Goal: Task Accomplishment & Management: Complete application form

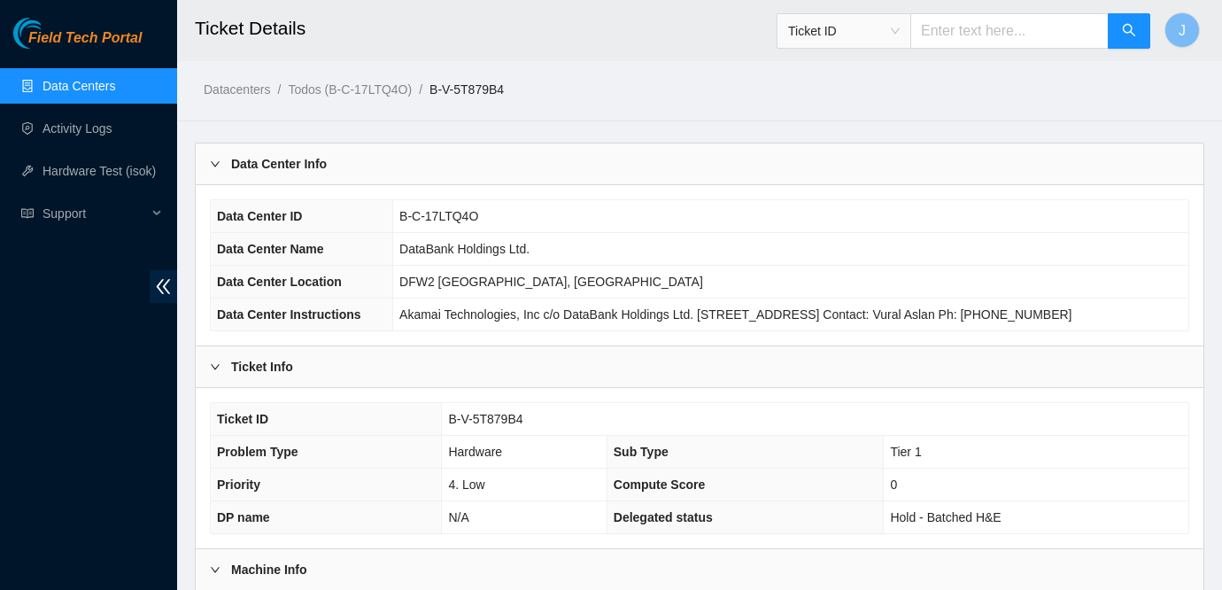
scroll to position [376, 0]
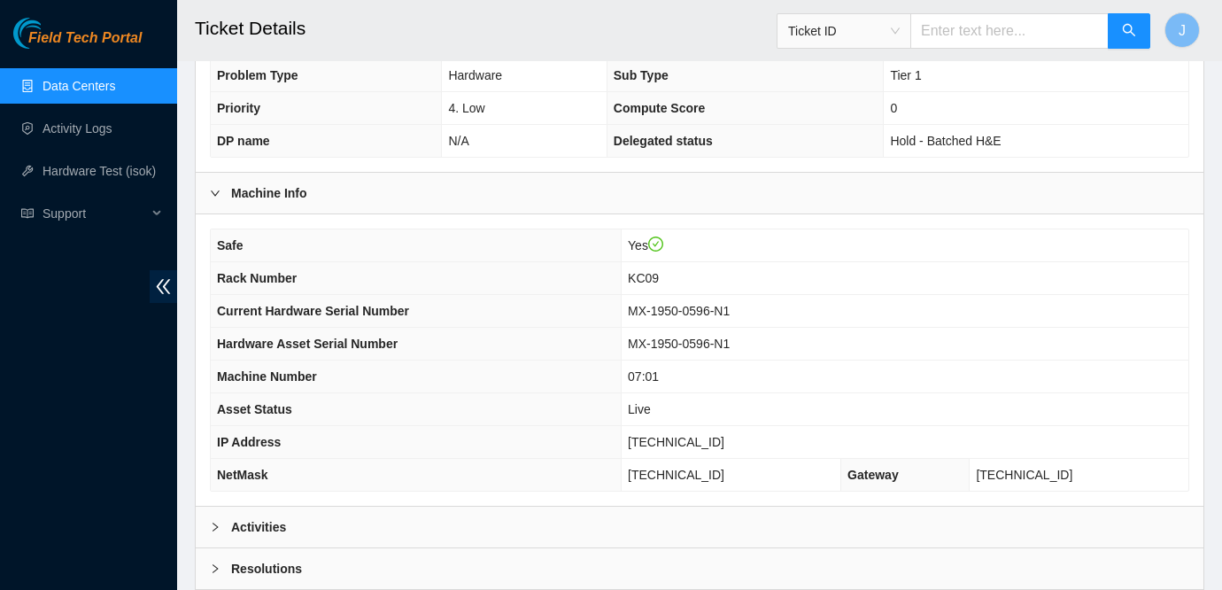
click at [75, 87] on link "Data Centers" at bounding box center [79, 86] width 73 height 14
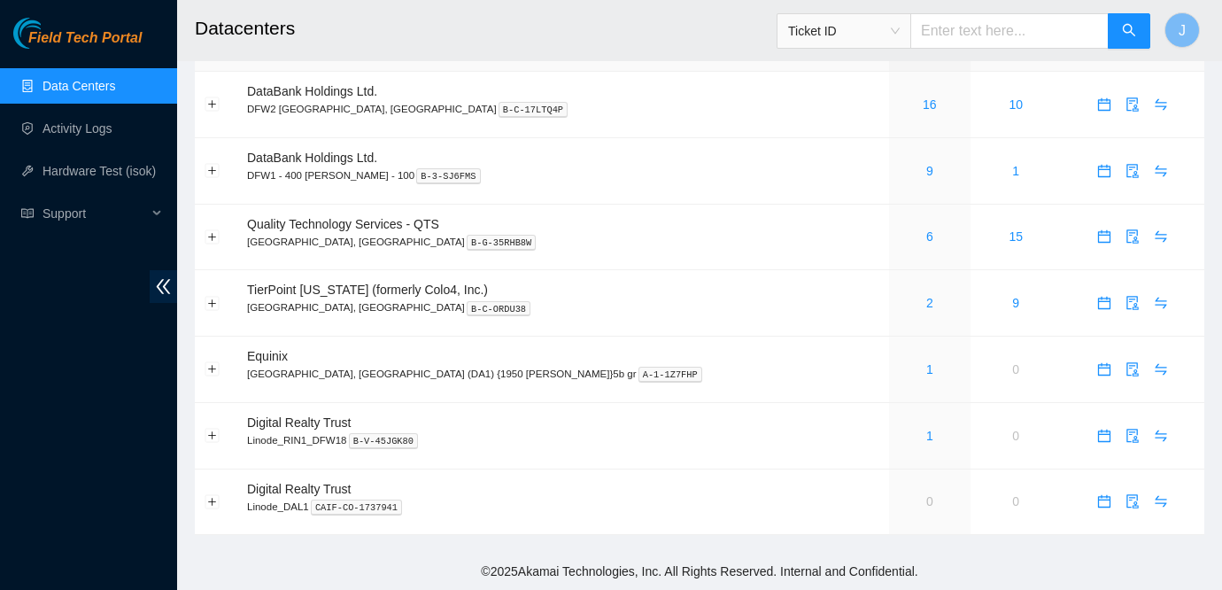
scroll to position [47, 0]
click at [889, 249] on td "6" at bounding box center [929, 238] width 81 height 66
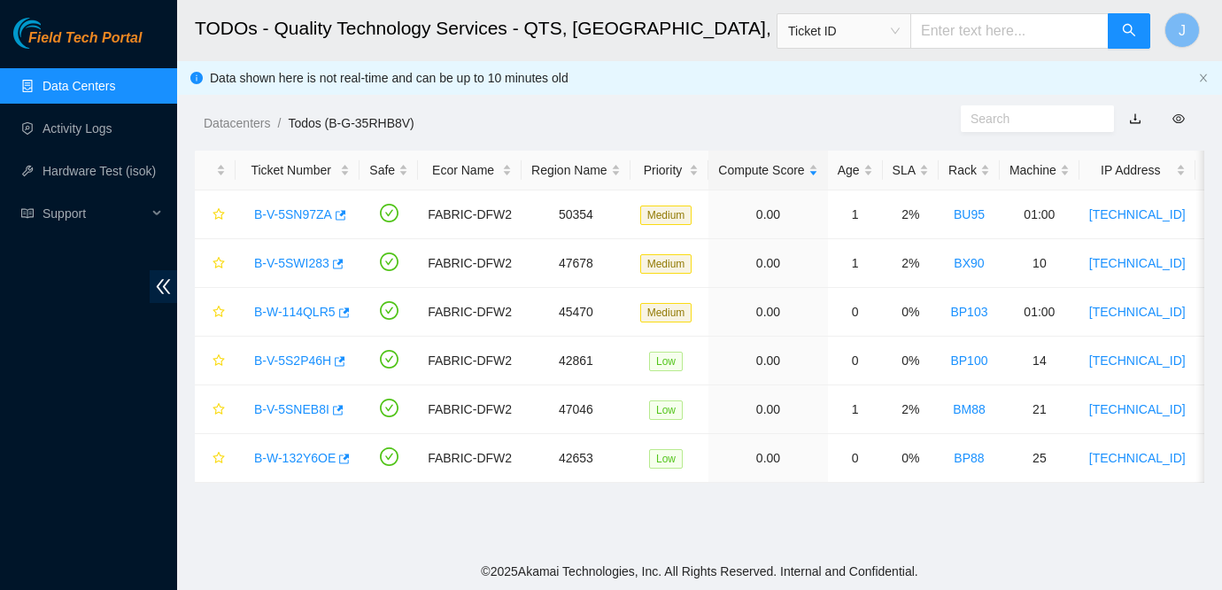
click at [50, 85] on link "Data Centers" at bounding box center [79, 86] width 73 height 14
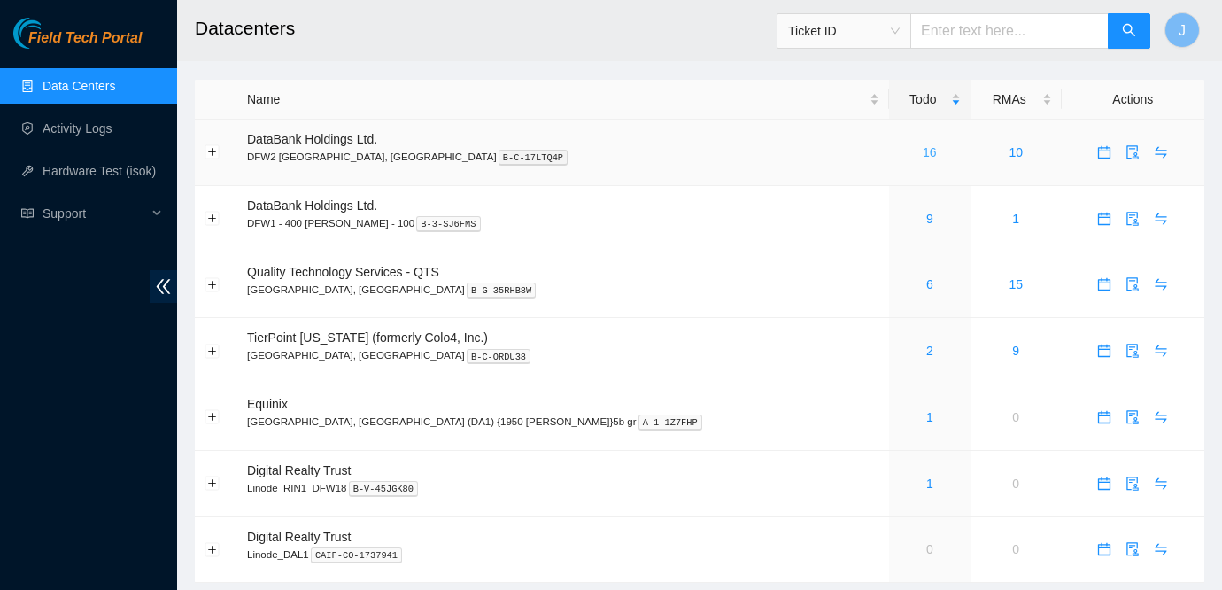
click at [923, 151] on link "16" at bounding box center [930, 152] width 14 height 14
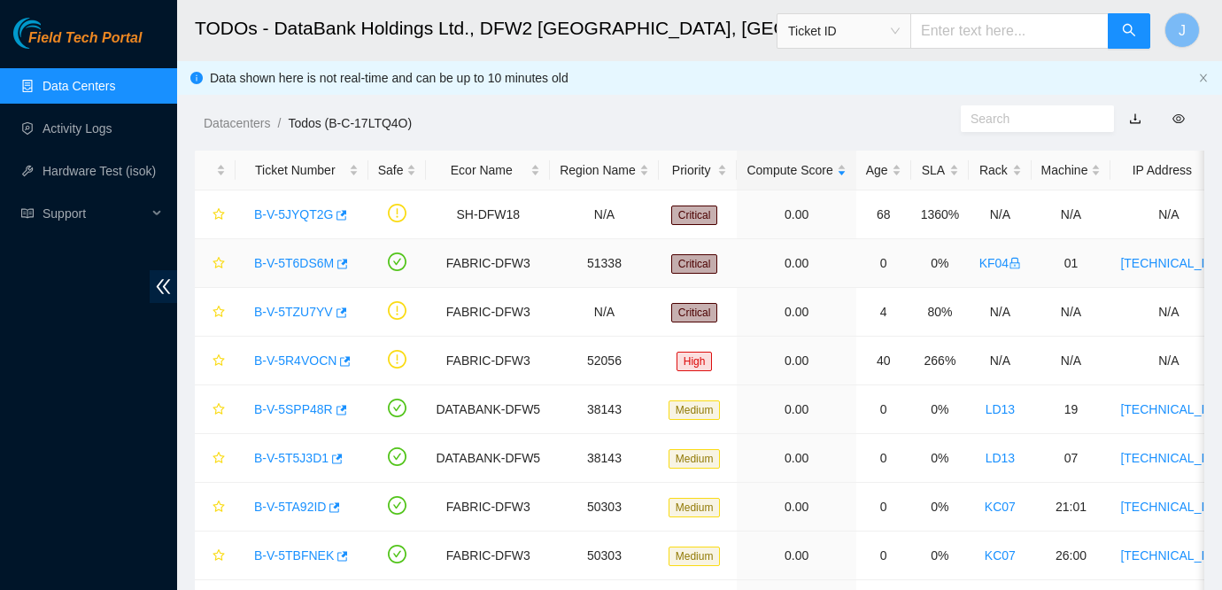
scroll to position [47, 0]
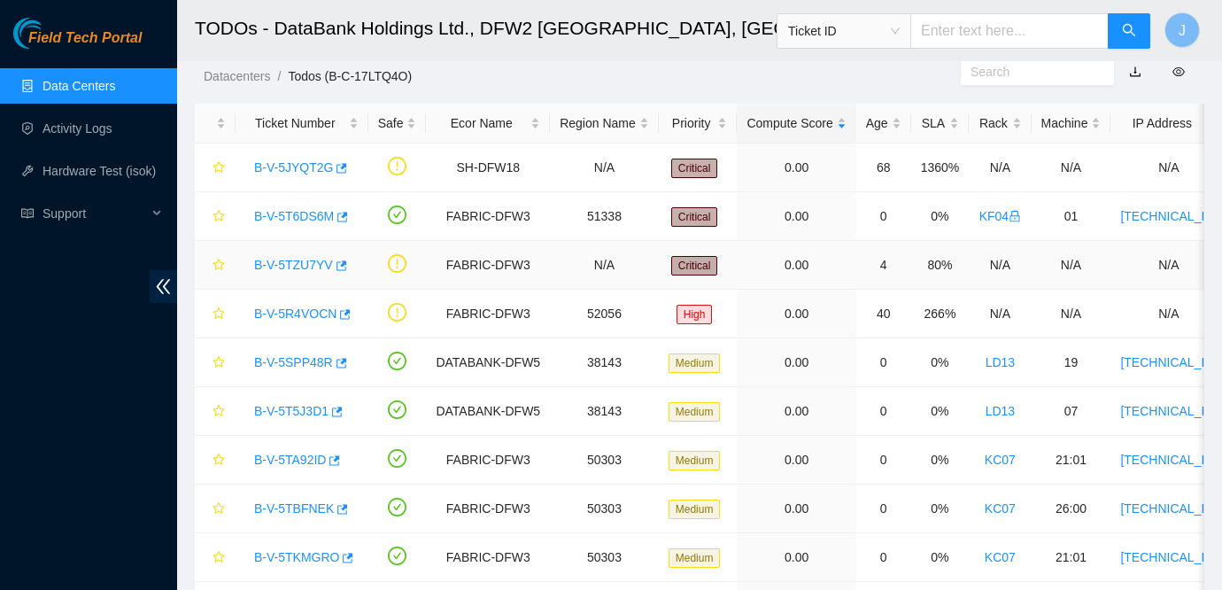
click at [302, 264] on link "B-V-5TZU7YV" at bounding box center [293, 265] width 79 height 14
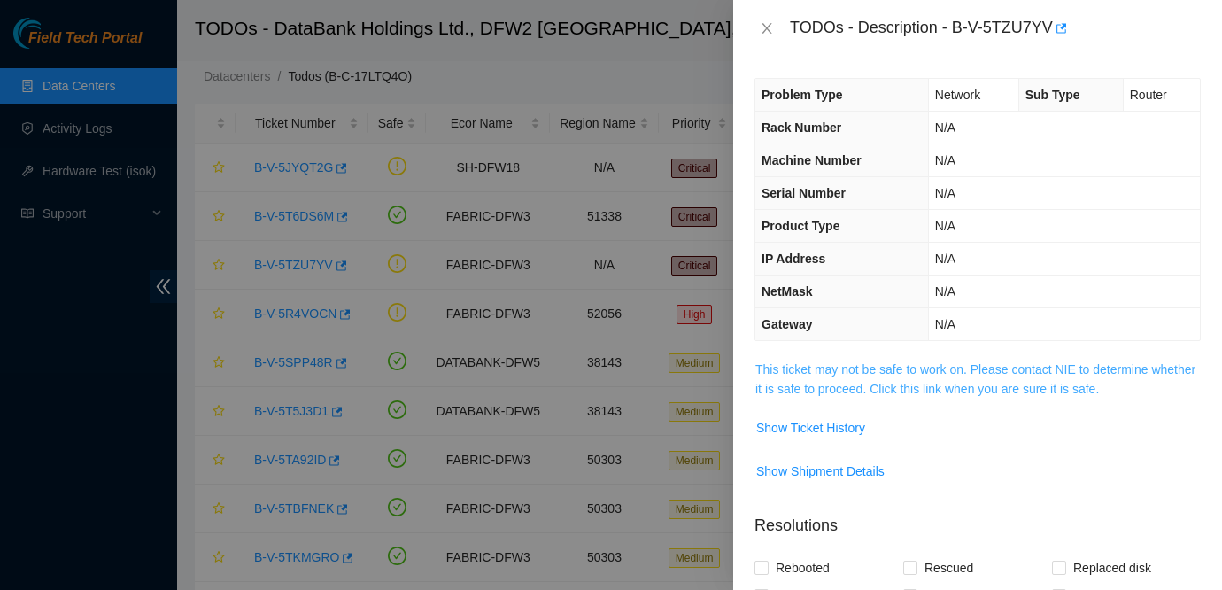
click at [856, 363] on link "This ticket may not be safe to work on. Please contact NIE to determine whether…" at bounding box center [976, 379] width 440 height 34
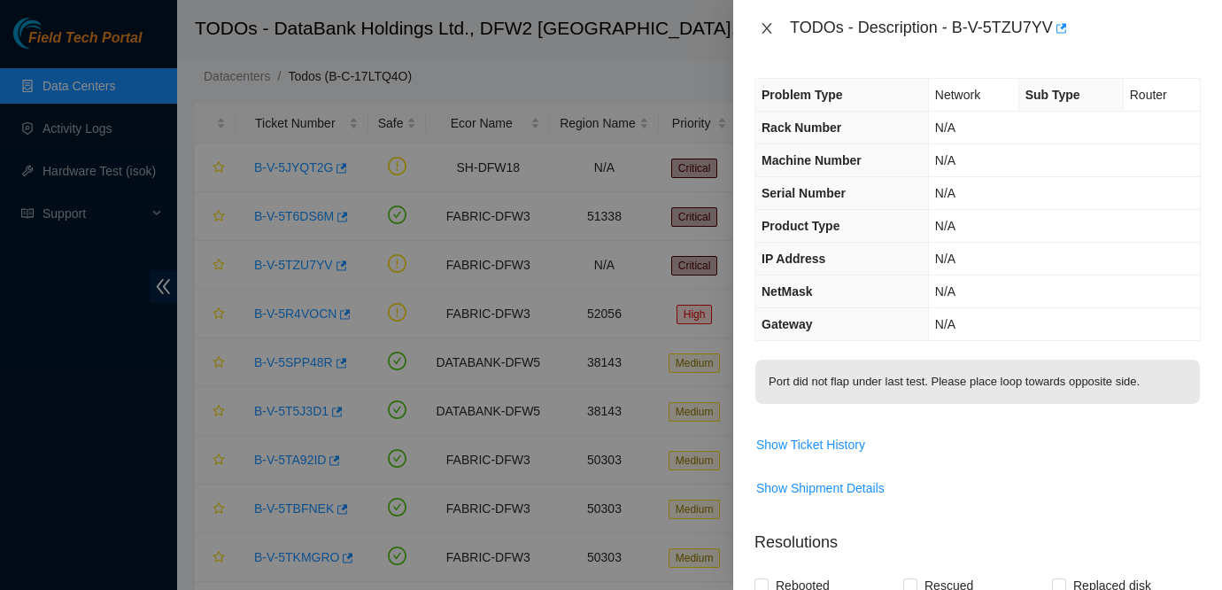
click at [758, 23] on button "Close" at bounding box center [767, 28] width 25 height 17
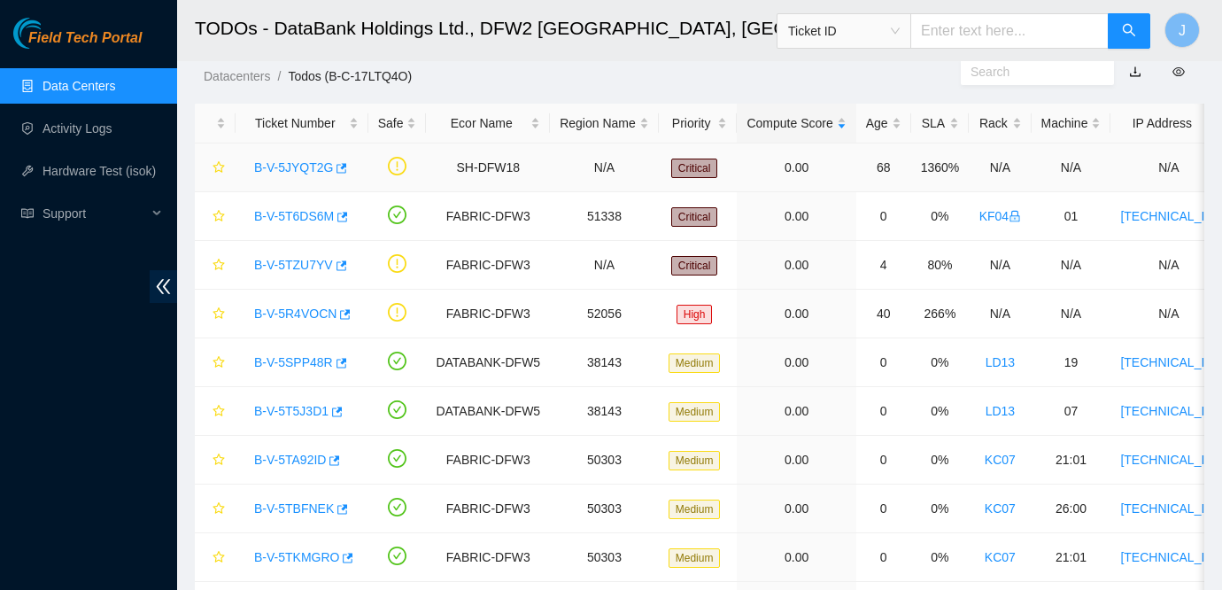
click at [294, 167] on link "B-V-5JYQT2G" at bounding box center [293, 167] width 79 height 14
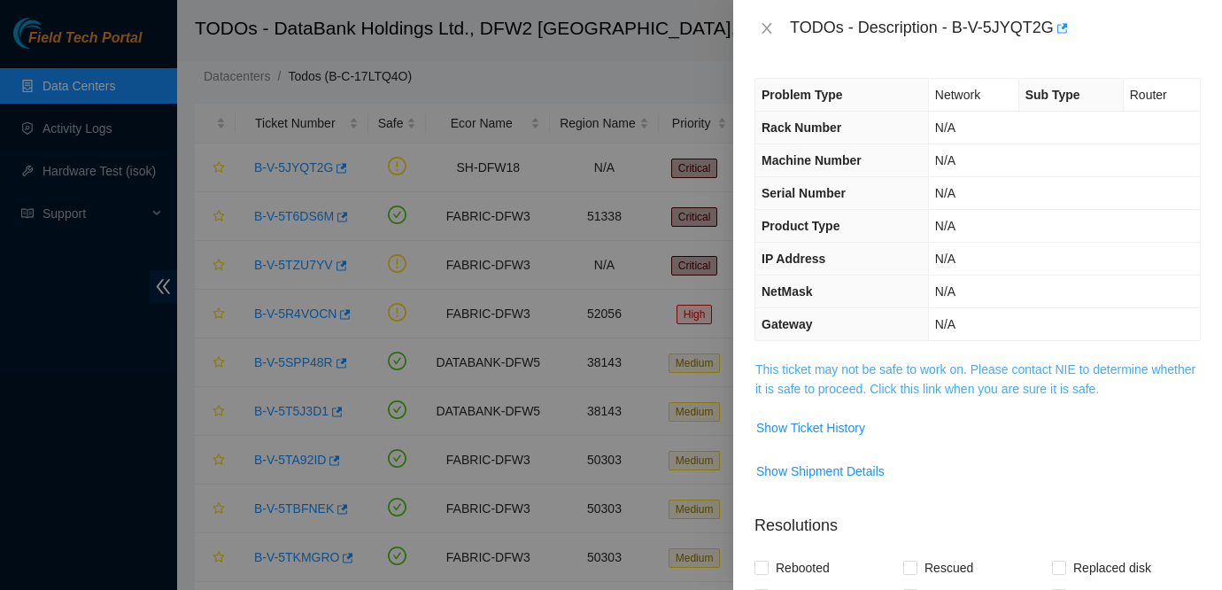
click at [913, 362] on link "This ticket may not be safe to work on. Please contact NIE to determine whether…" at bounding box center [976, 379] width 440 height 34
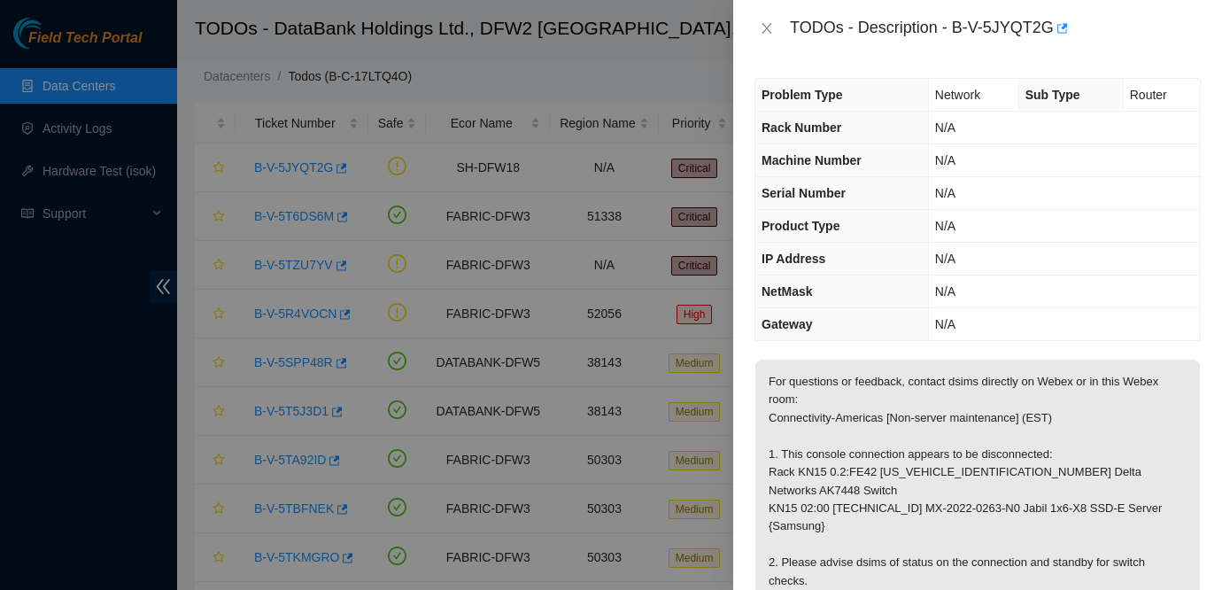
scroll to position [738, 0]
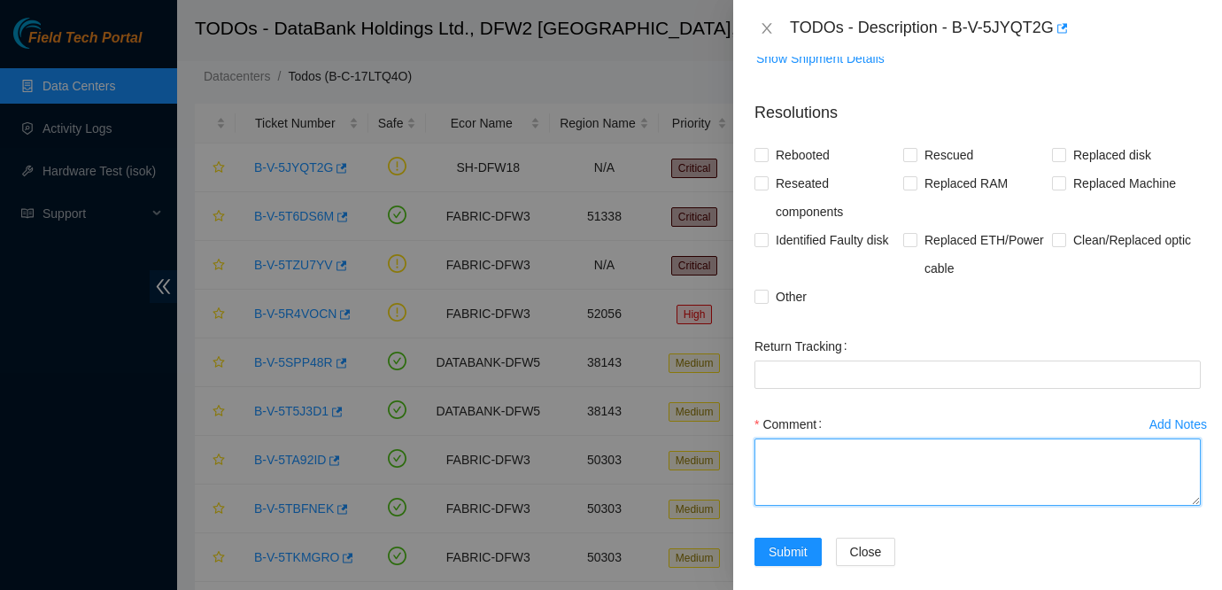
click at [881, 438] on textarea "Comment" at bounding box center [978, 471] width 446 height 67
click at [1067, 438] on textarea "Contacted Connectivity-[GEOGRAPHIC_DATA] and talked with" at bounding box center [978, 471] width 446 height 67
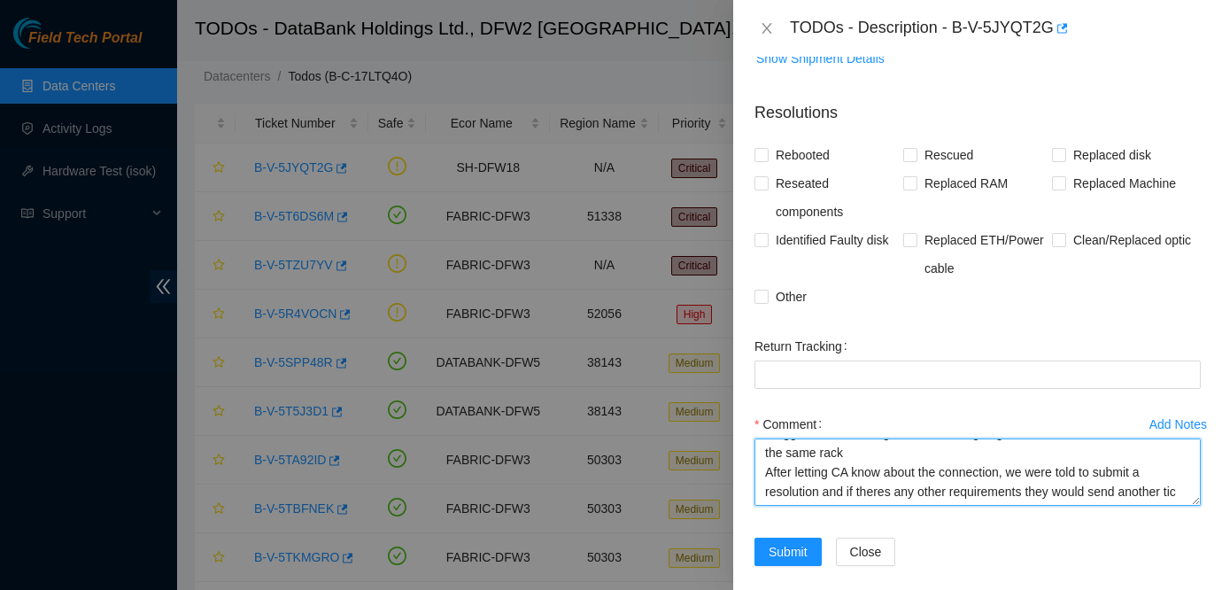
scroll to position [52, 0]
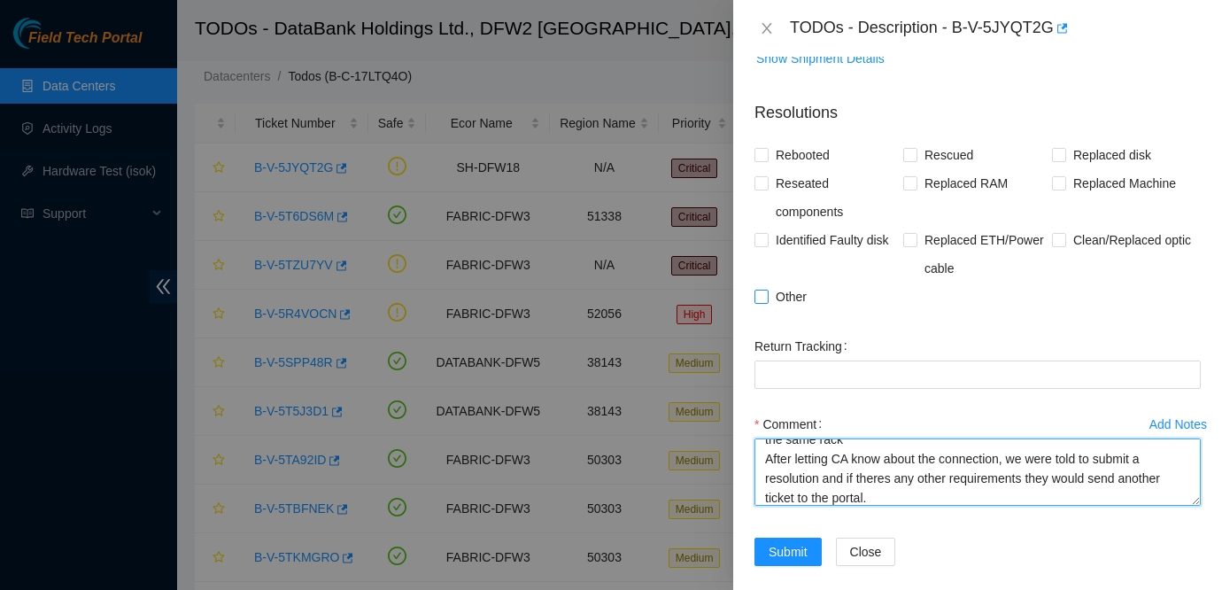
type textarea "Contacted Connectivity-Americas and talked with [PERSON_NAME] Plugged in the mi…"
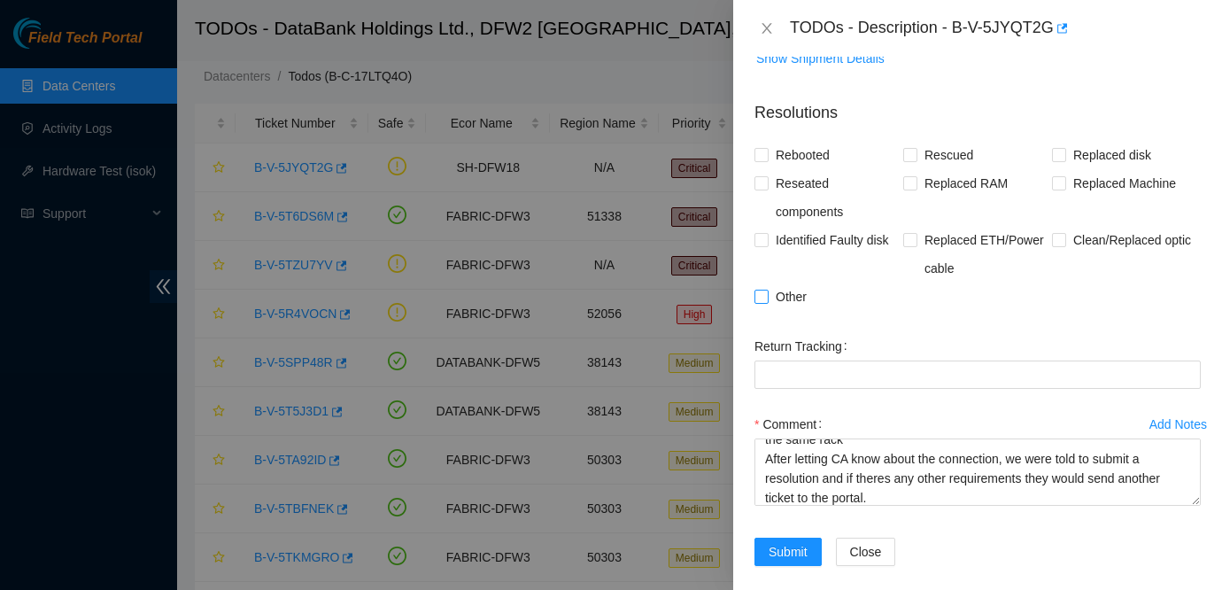
click at [791, 283] on span "Other" at bounding box center [791, 297] width 45 height 28
click at [767, 290] on input "Other" at bounding box center [761, 296] width 12 height 12
checkbox input "true"
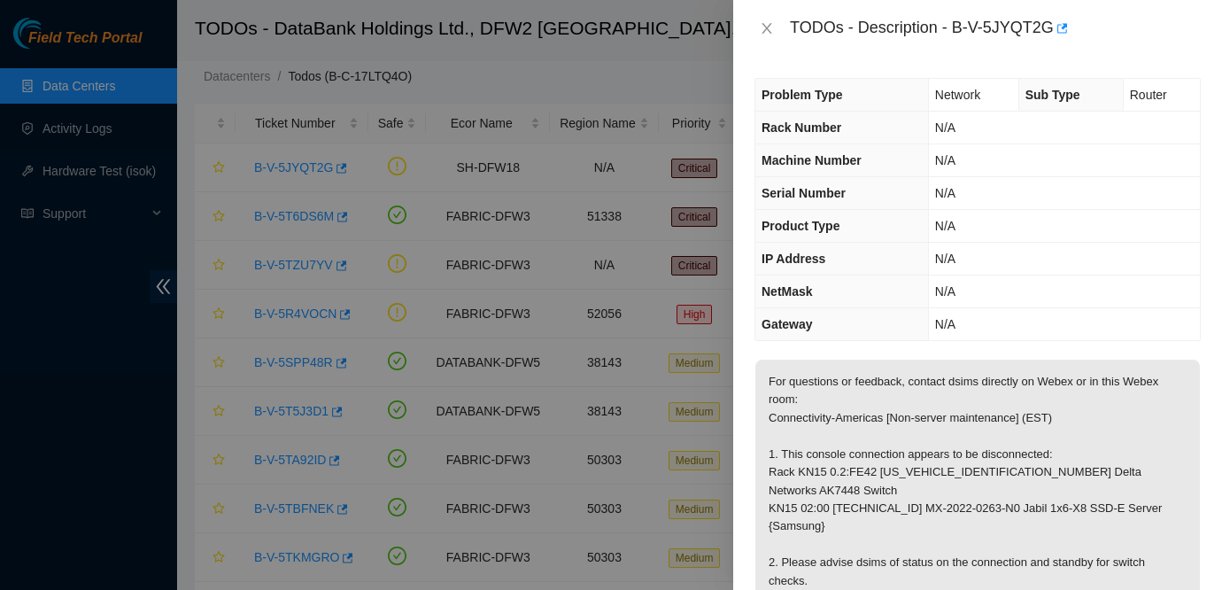
scroll to position [738, 0]
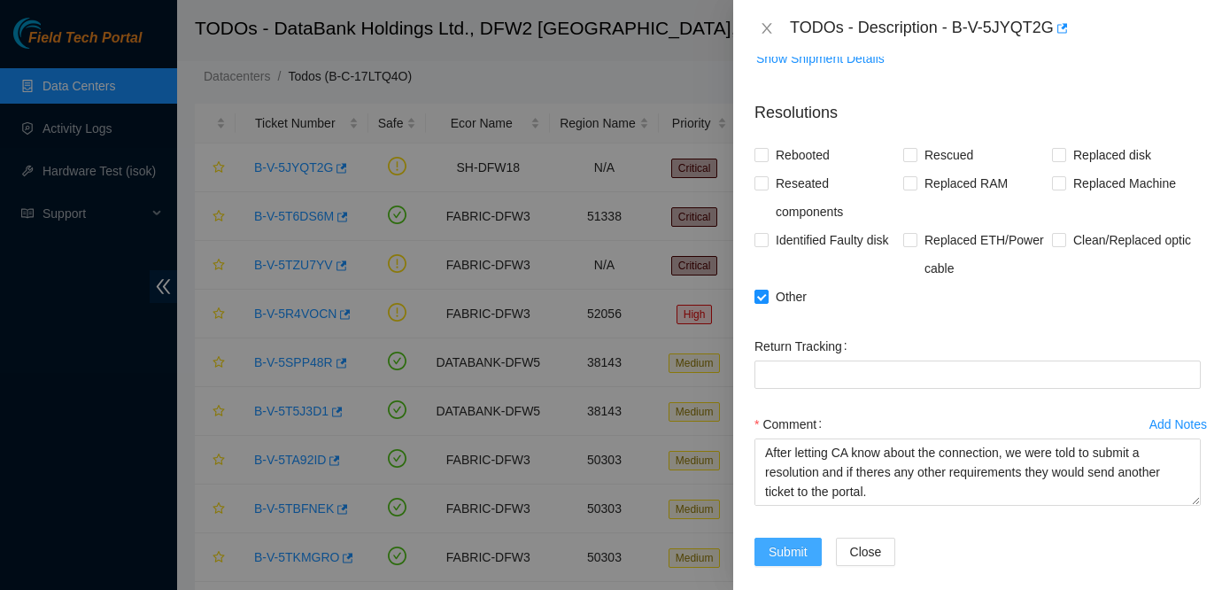
click at [786, 542] on span "Submit" at bounding box center [788, 551] width 39 height 19
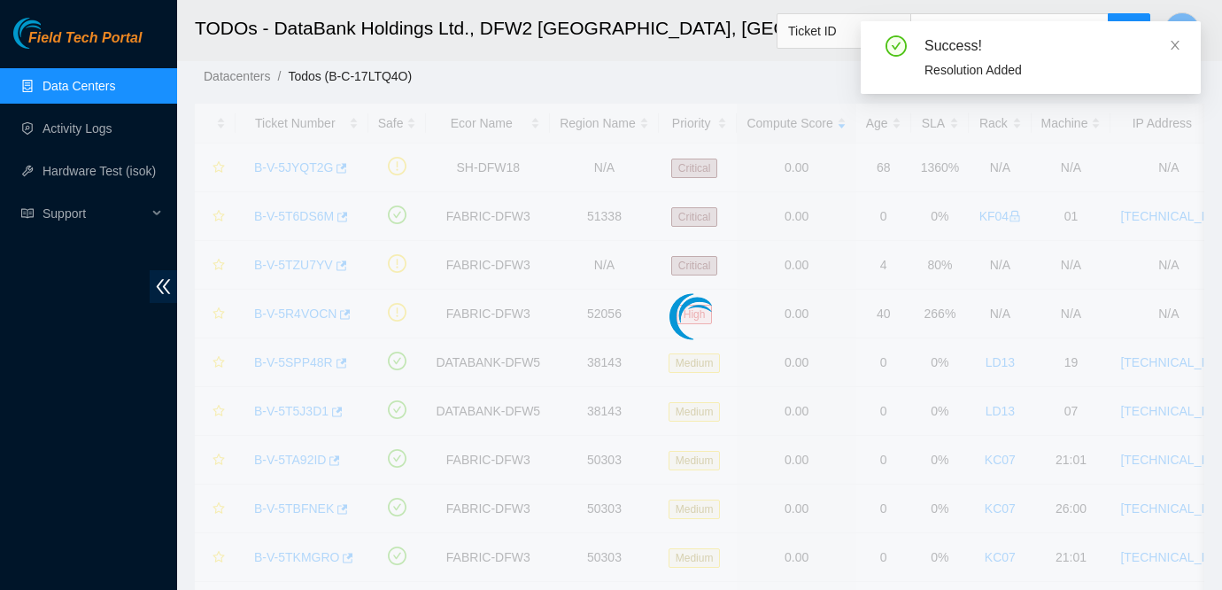
scroll to position [457, 0]
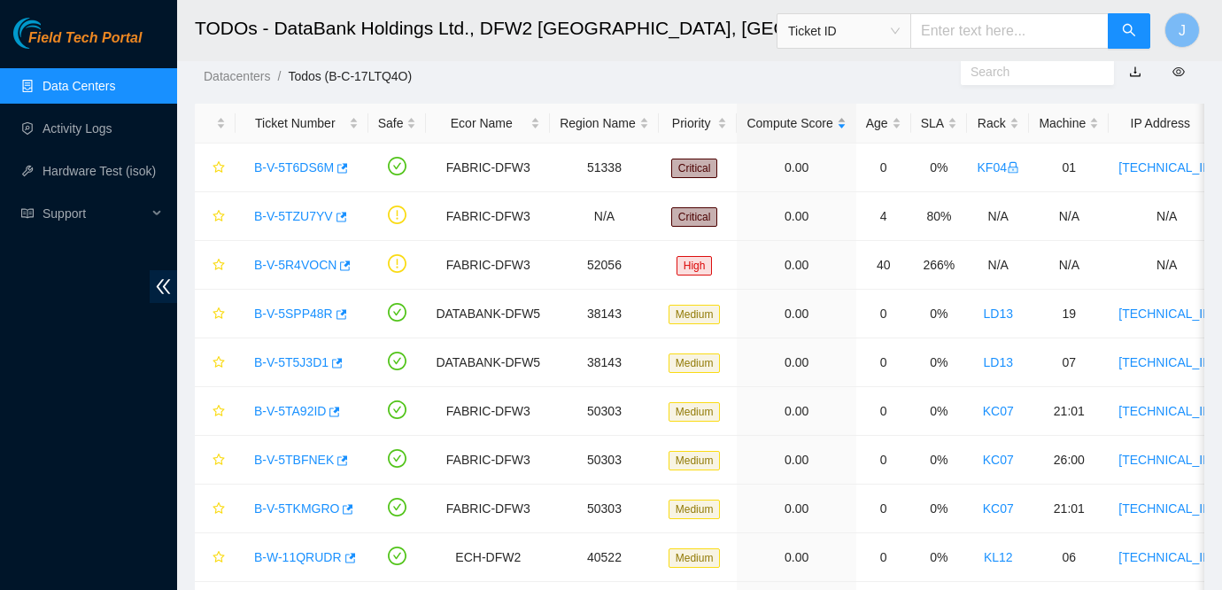
click at [821, 113] on div "Compute Score" at bounding box center [796, 122] width 99 height 19
click at [858, 72] on ol "Datacenters / Todos (B-C-17LTQ4O) /" at bounding box center [582, 75] width 757 height 19
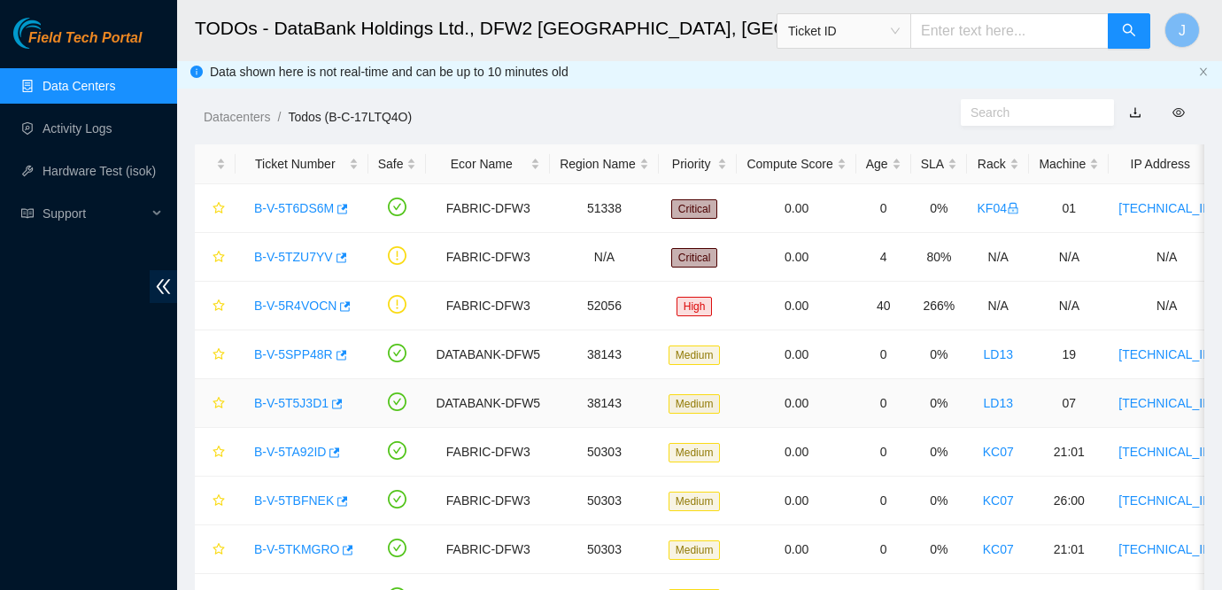
scroll to position [0, 0]
